Goal: Task Accomplishment & Management: Use online tool/utility

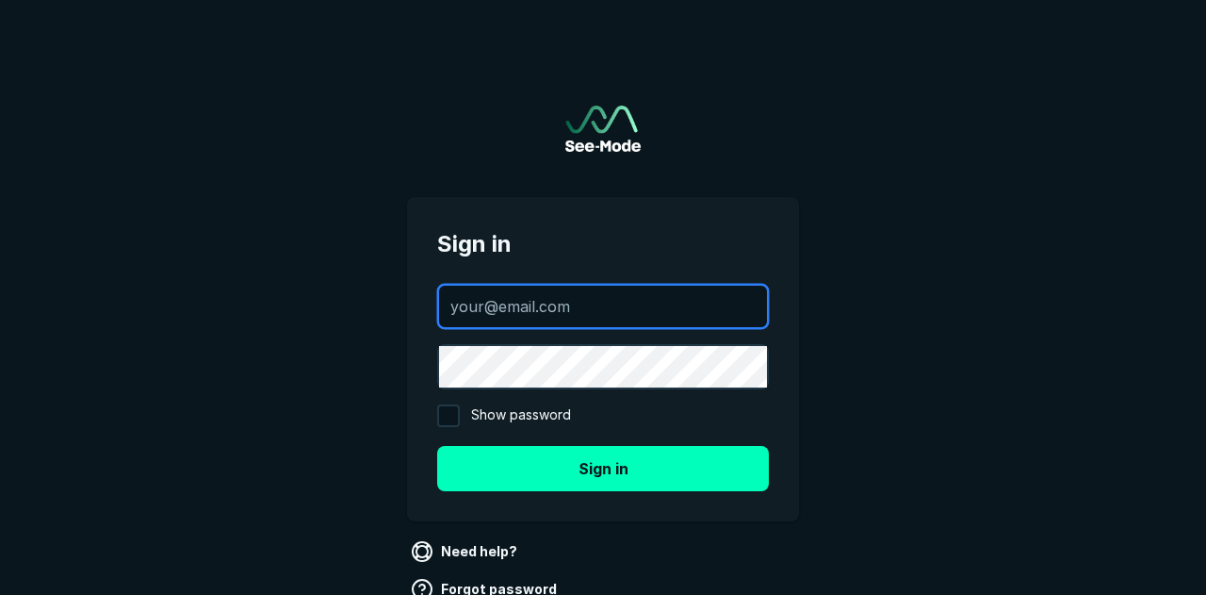
click at [528, 303] on input "text" at bounding box center [603, 306] width 328 height 41
type input "[EMAIL_ADDRESS][DOMAIN_NAME]"
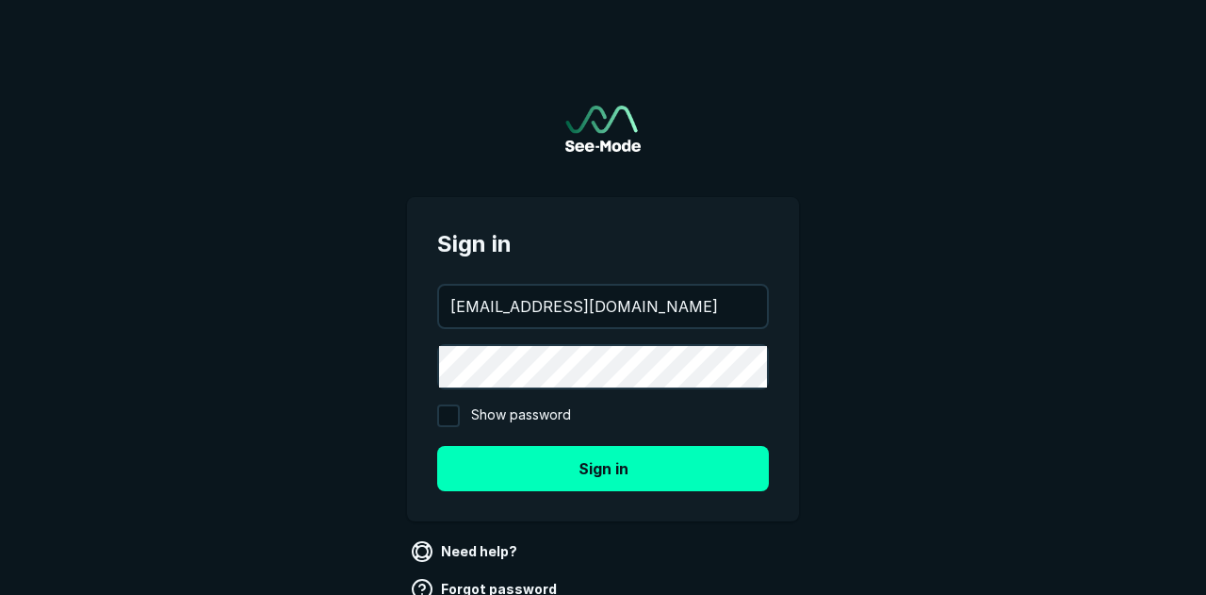
click at [454, 421] on input "Show password" at bounding box center [448, 415] width 23 height 23
checkbox input "true"
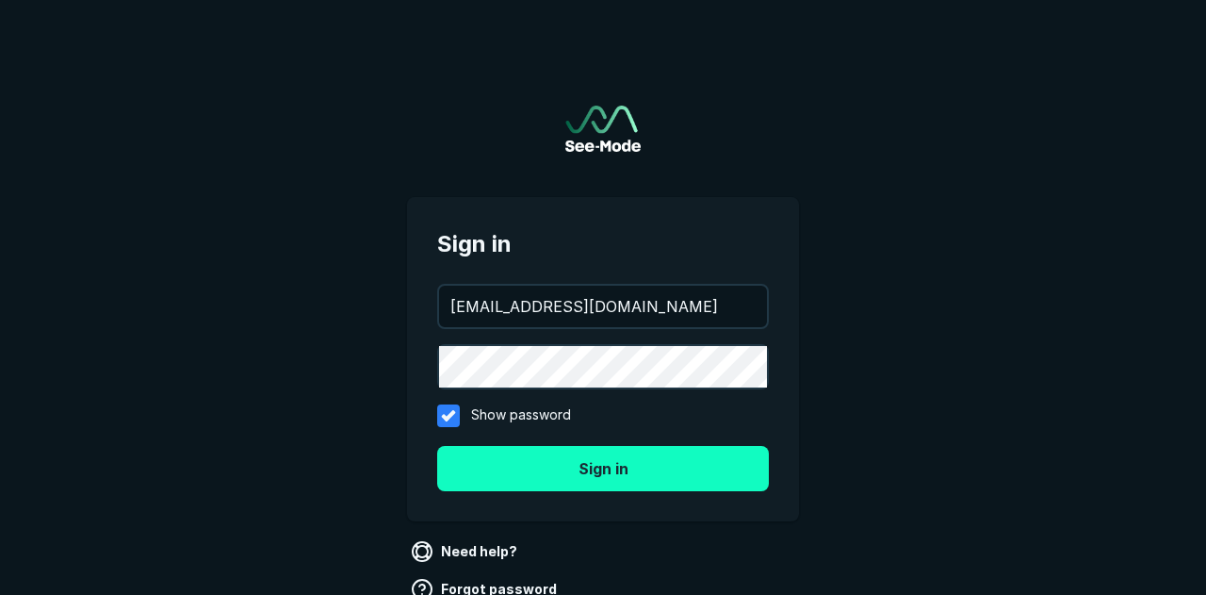
click at [631, 473] on button "Sign in" at bounding box center [603, 468] width 332 height 45
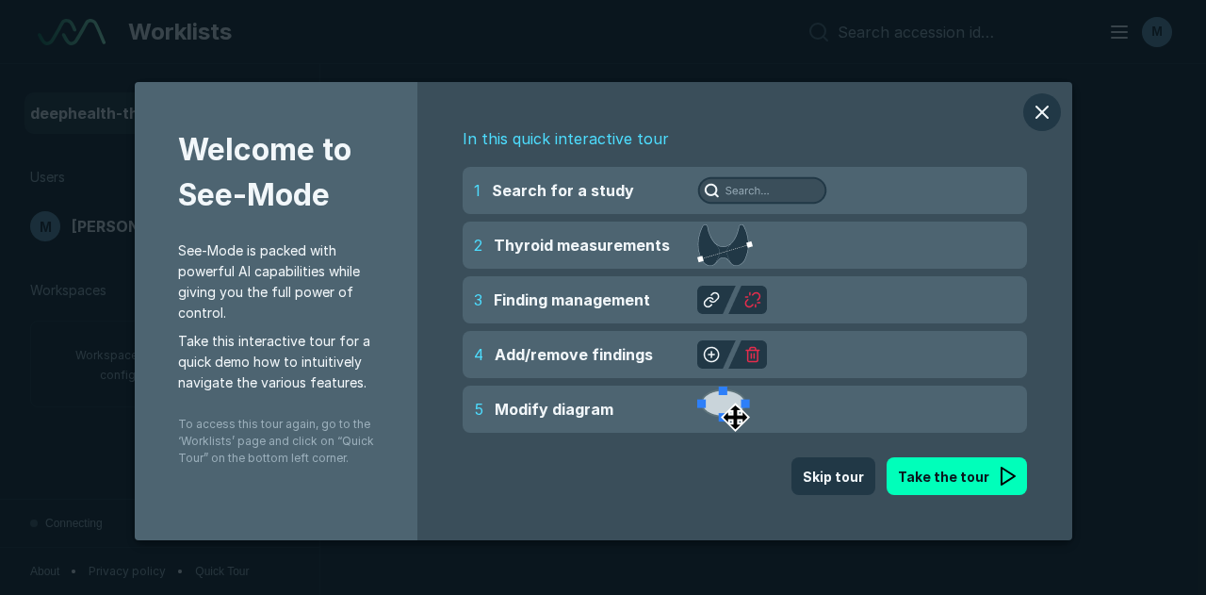
scroll to position [4770, 7850]
click at [948, 476] on button "Take the tour" at bounding box center [957, 476] width 140 height 38
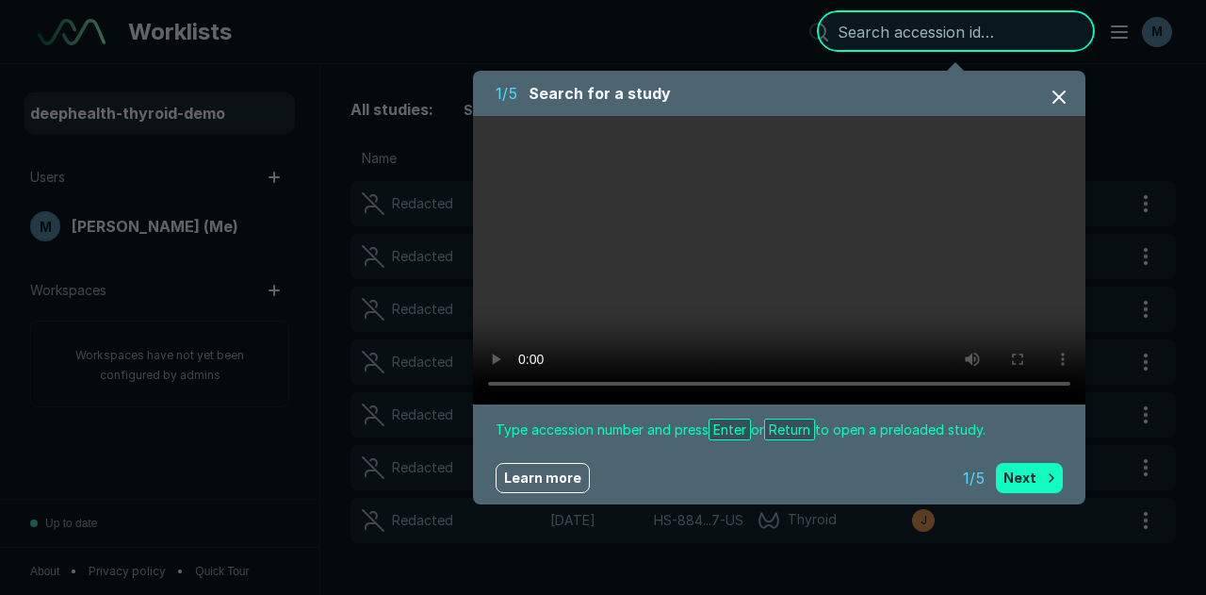
click at [1022, 482] on button "Next" at bounding box center [1029, 478] width 67 height 30
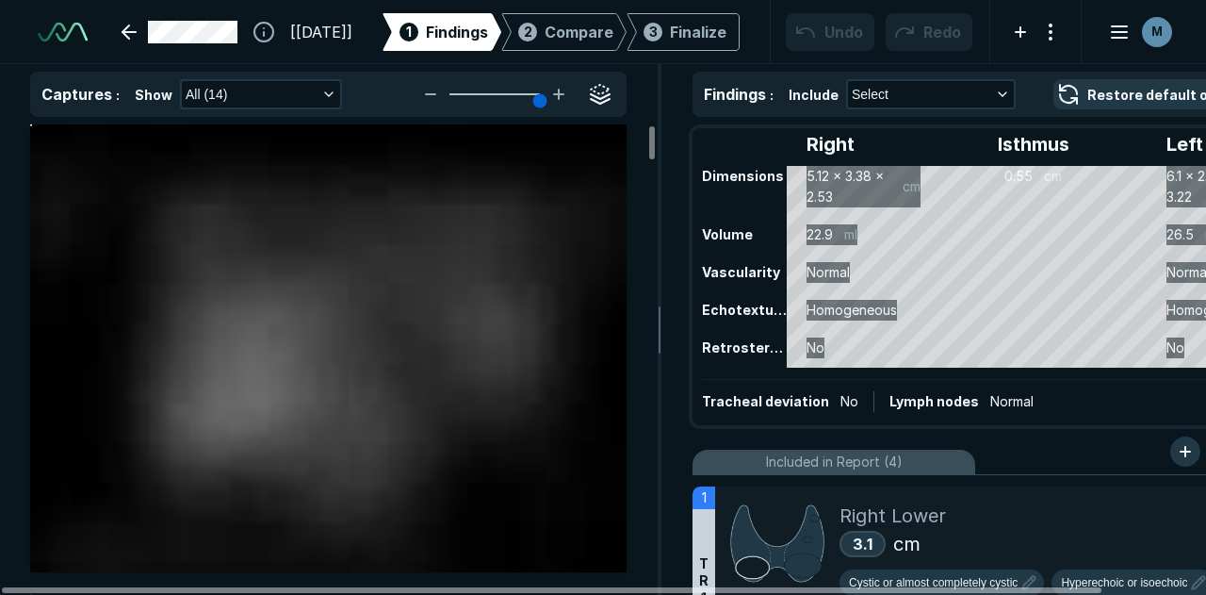
scroll to position [3700, 5089]
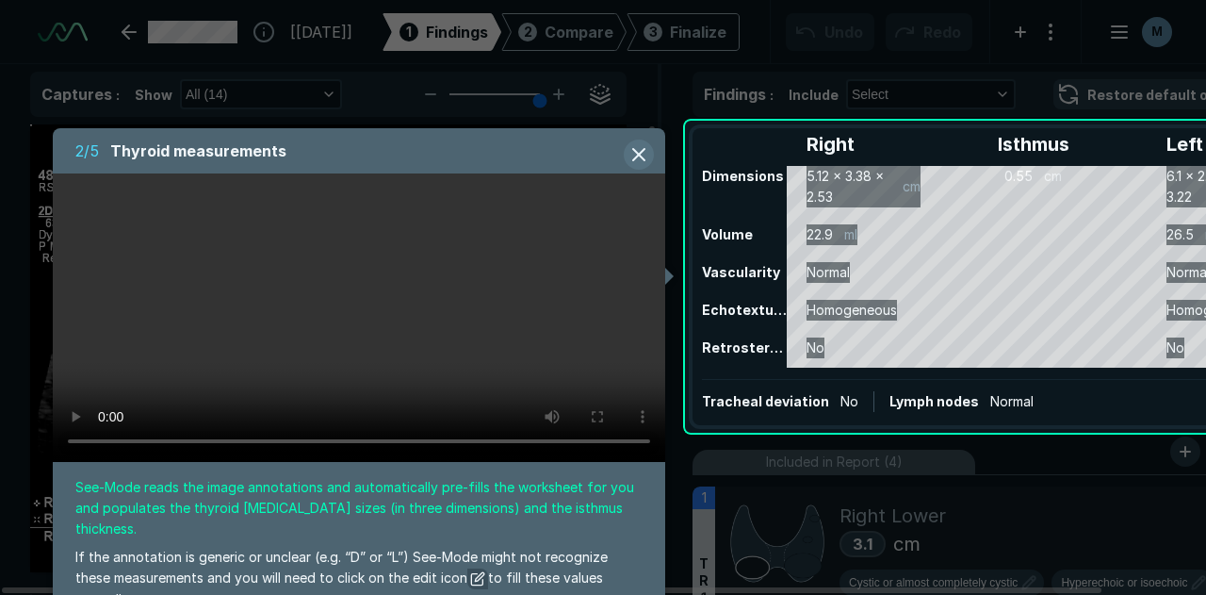
click at [640, 155] on button "button" at bounding box center [639, 154] width 30 height 30
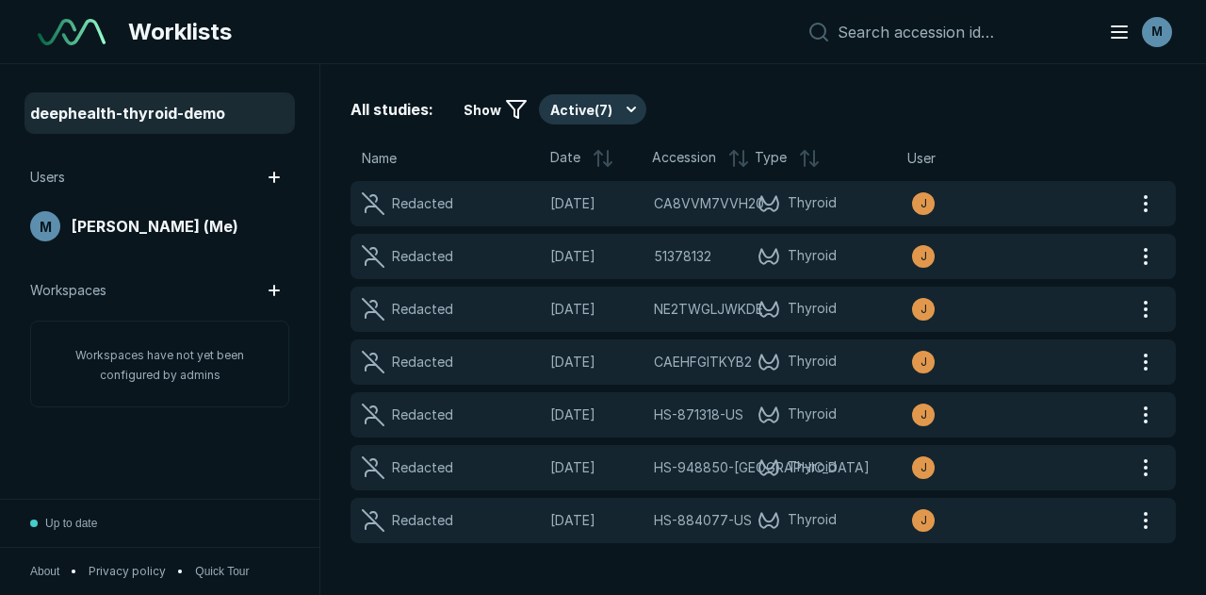
scroll to position [4469, 6107]
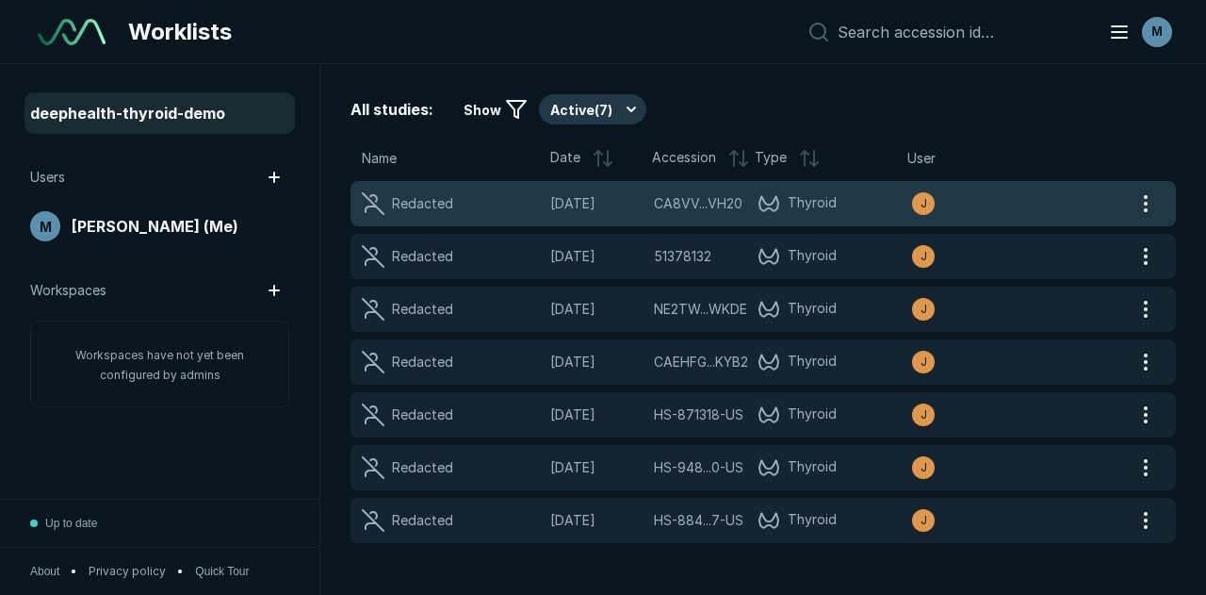
click at [433, 206] on div "Redacted" at bounding box center [422, 203] width 61 height 21
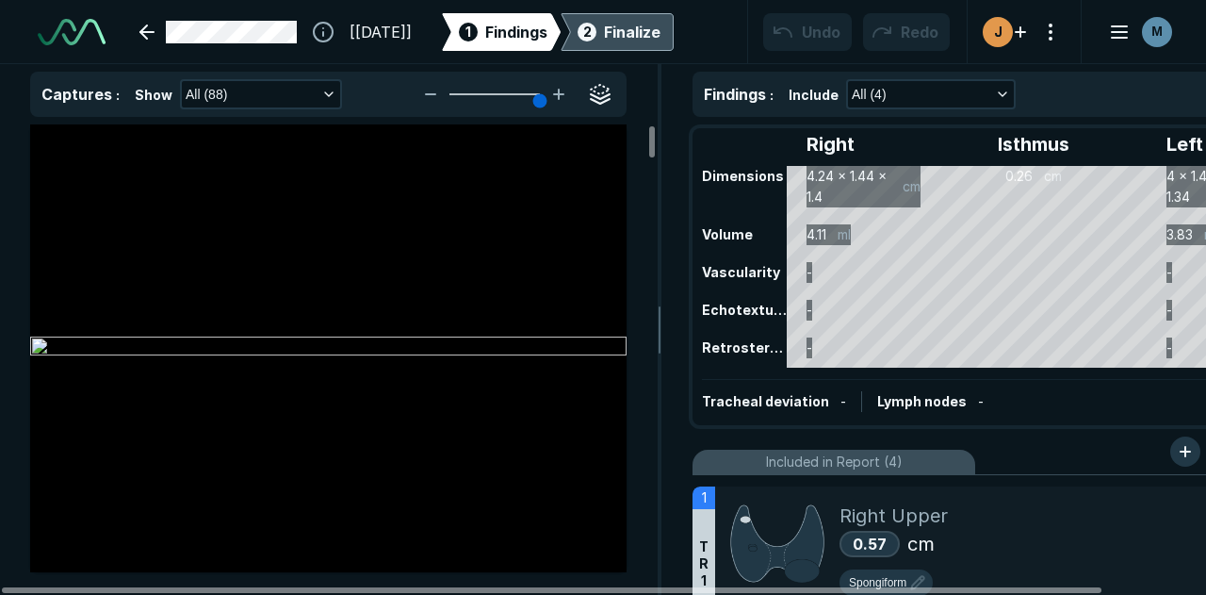
click at [661, 40] on div "Finalize" at bounding box center [632, 32] width 57 height 23
